Goal: Task Accomplishment & Management: Manage account settings

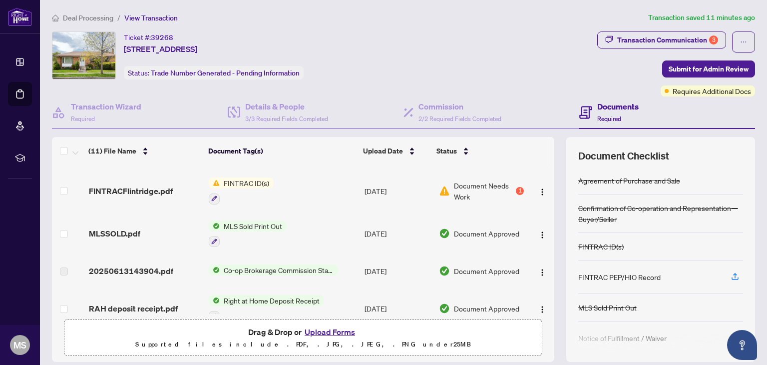
scroll to position [77, 0]
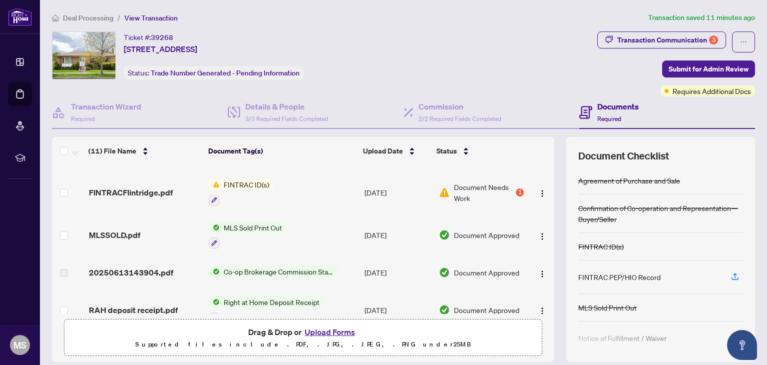
click at [239, 186] on span "FINTRAC ID(s)" at bounding box center [246, 184] width 53 height 11
click at [485, 190] on span "Document Needs Work" at bounding box center [484, 192] width 60 height 22
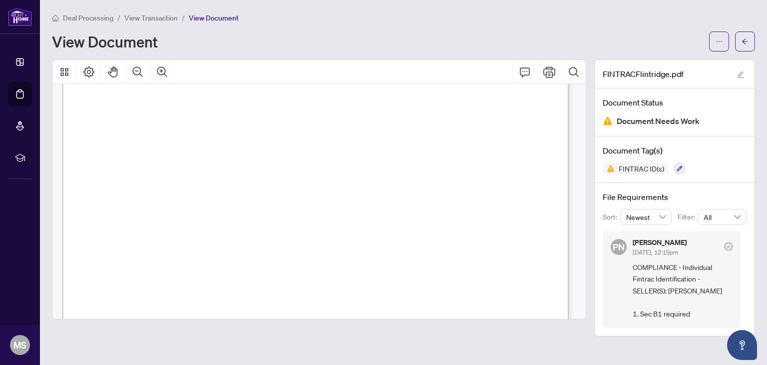
scroll to position [930, 0]
click at [146, 14] on span "View Transaction" at bounding box center [150, 17] width 53 height 9
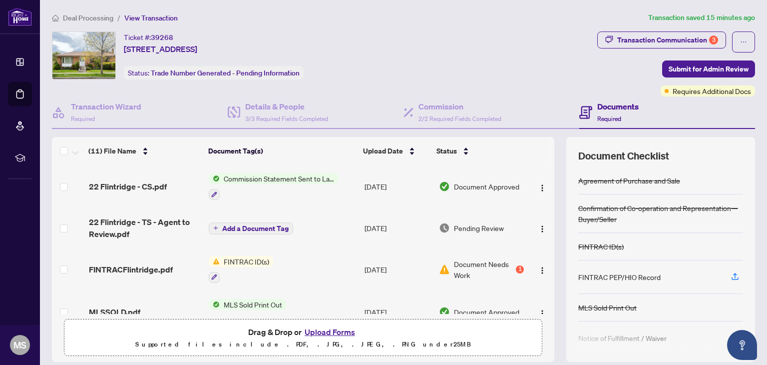
click at [332, 331] on button "Upload Forms" at bounding box center [330, 331] width 56 height 13
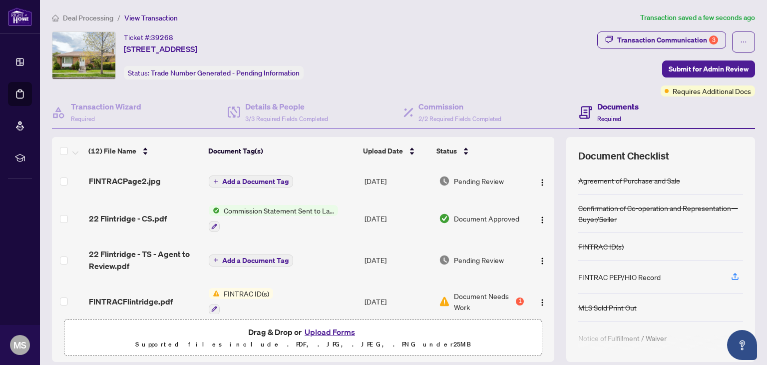
click at [132, 258] on span "22 Flintridge - TS - Agent to Review.pdf" at bounding box center [145, 260] width 112 height 24
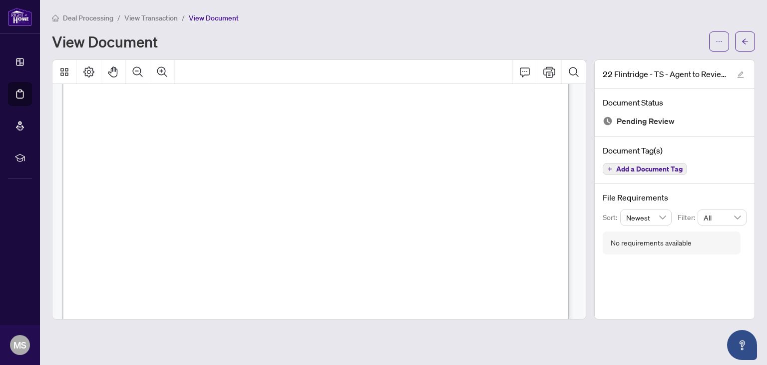
scroll to position [201, 0]
click at [551, 73] on icon "Print" at bounding box center [549, 71] width 12 height 11
click at [137, 17] on span "View Transaction" at bounding box center [150, 17] width 53 height 9
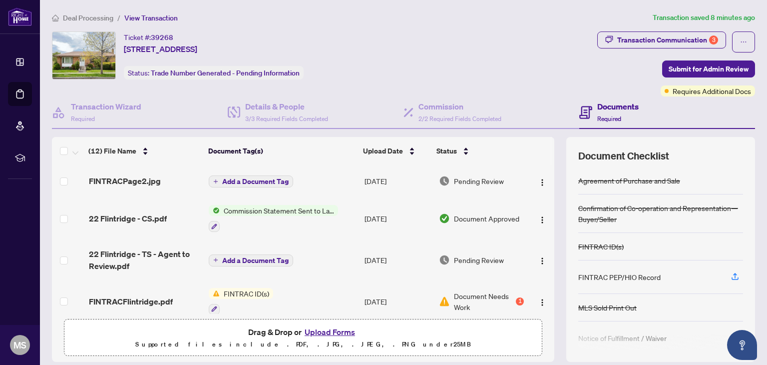
click at [322, 332] on button "Upload Forms" at bounding box center [330, 331] width 56 height 13
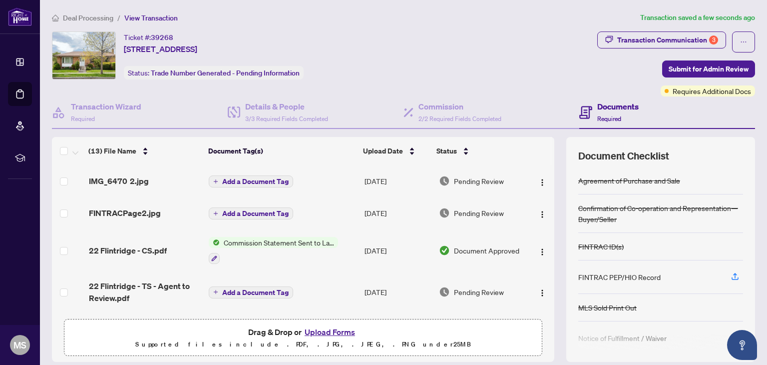
click at [250, 178] on span "Add a Document Tag" at bounding box center [255, 181] width 66 height 7
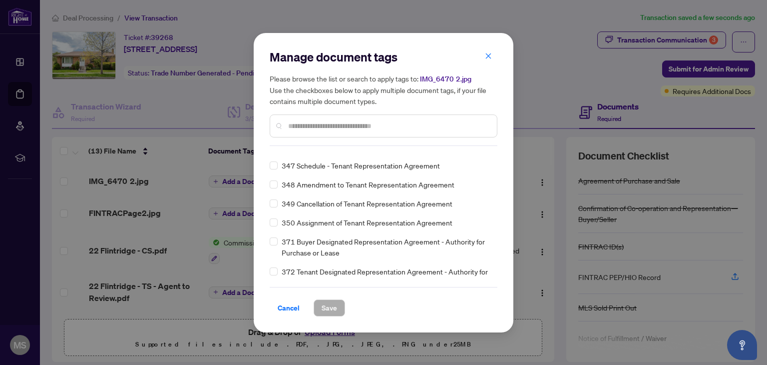
scroll to position [4554, 0]
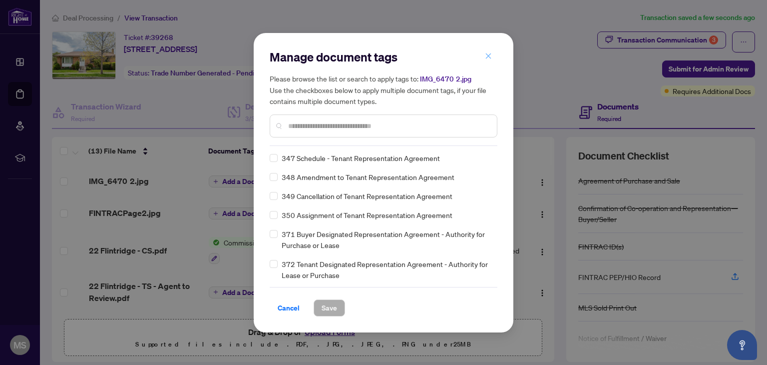
click at [489, 59] on icon "close" at bounding box center [488, 55] width 7 height 7
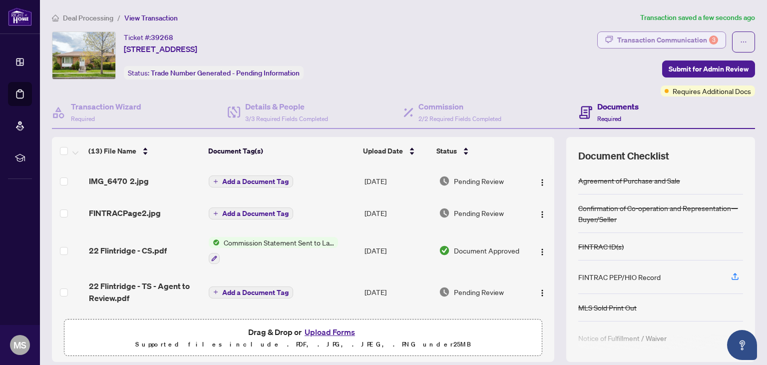
click at [670, 38] on div "Transaction Communication 3" at bounding box center [667, 40] width 101 height 16
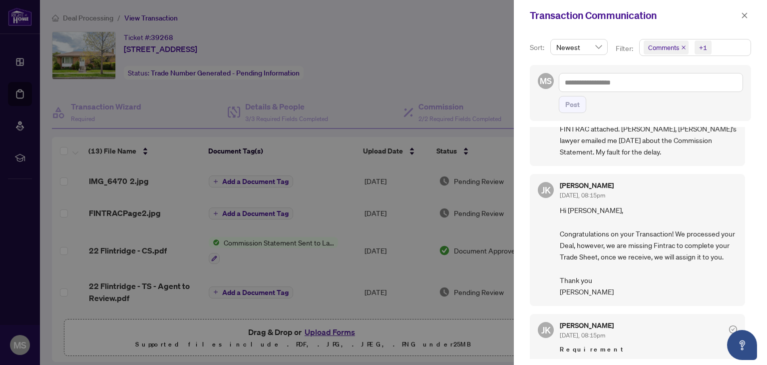
scroll to position [160, 0]
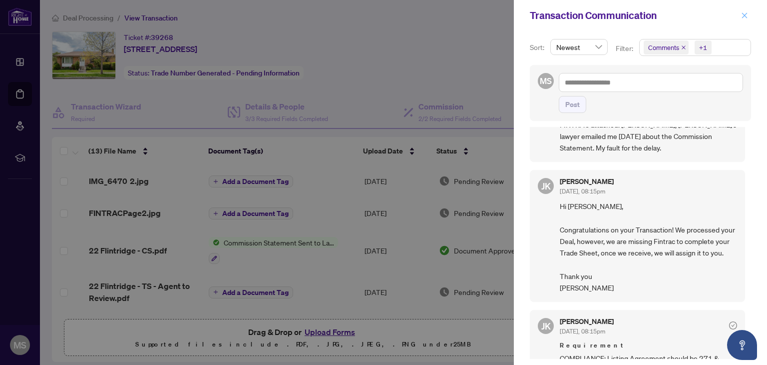
click at [745, 15] on icon "close" at bounding box center [744, 14] width 5 height 5
